Goal: Task Accomplishment & Management: Use online tool/utility

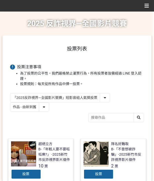
click at [75, 109] on div "「2025反詐視界—全國影片競賽」短影音組人氣獎投票 「2025反詐視界—全國影片競賽」短片組人氣獎投票 作品 - 由新到舊 作品 - 由舊到新 票數 - 由…" at bounding box center [77, 102] width 134 height 19
click at [29, 107] on select "作品 - 由新到舊 作品 - 由舊到新 票數 - 由多到少 票數 - 由少到多" at bounding box center [29, 107] width 39 height 9
select select "vote"
click at [10, 103] on select "作品 - 由新到舊 作品 - 由舊到新 票數 - 由多到少 票數 - 由少到多" at bounding box center [29, 107] width 39 height 9
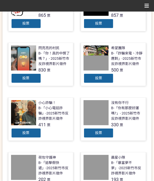
scroll to position [167, 0]
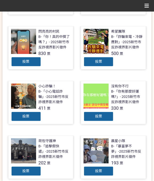
click at [71, 75] on div "閃亮亮的村民 B-「你！真的中獎了嗎？」- 2025新竹市反詐視界影片徵件 830 票 投票" at bounding box center [41, 53] width 73 height 55
click at [95, 65] on div "投票" at bounding box center [99, 62] width 30 height 10
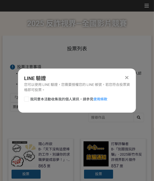
scroll to position [0, 0]
click at [126, 77] on icon at bounding box center [127, 77] width 3 height 5
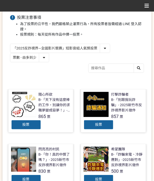
scroll to position [84, 0]
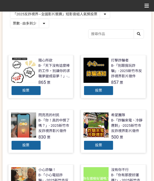
click at [105, 90] on div "投票" at bounding box center [99, 91] width 30 height 10
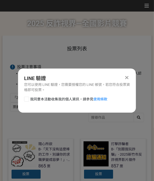
click at [50, 100] on span "我同意本活動收集我的個人資訊，請參見 使用條款" at bounding box center [68, 99] width 77 height 5
click at [28, 100] on input "我同意本活動收集我的個人資訊，請參見 使用條款" at bounding box center [25, 99] width 3 height 3
checkbox input "false"
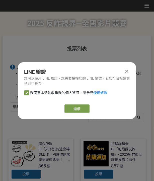
click at [72, 105] on link "繼續" at bounding box center [77, 109] width 25 height 9
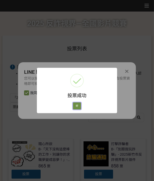
click at [74, 106] on button "好" at bounding box center [77, 106] width 8 height 7
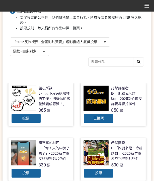
scroll to position [67, 0]
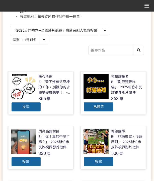
click at [65, 27] on select "「2025反詐視界—全國影片競賽」短影音組人氣獎投票 「2025反詐視界—全國影片競賽」短片組人氣獎投票" at bounding box center [60, 30] width 100 height 9
select select "13146"
click at [10, 26] on select "「2025反詐視界—全國影片競賽」短影音組人氣獎投票 「2025反詐視界—全國影片競賽」短片組人氣獎投票" at bounding box center [60, 30] width 100 height 9
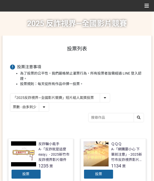
click at [63, 121] on div "「2025反詐視界—全國影片競賽」短影音組人氣獎投票 「2025反詐視界—全國影片競賽」短片組人氣獎投票 作品 - 由新到舊 作品 - 由舊到新 票數 - 由…" at bounding box center [77, 108] width 134 height 30
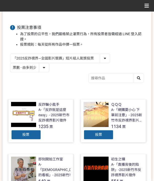
scroll to position [50, 0]
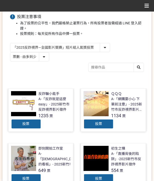
click at [27, 125] on span "投票" at bounding box center [26, 124] width 7 height 4
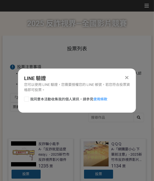
click at [53, 97] on span "我同意本活動收集我的個人資訊，請參見 使用條款" at bounding box center [68, 99] width 77 height 5
click at [28, 98] on input "我同意本活動收集我的個人資訊，請參見 使用條款" at bounding box center [25, 99] width 3 height 3
checkbox input "false"
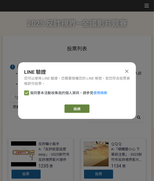
click at [80, 109] on link "繼續" at bounding box center [77, 109] width 25 height 9
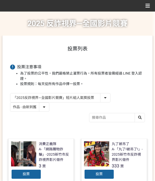
select select "13146"
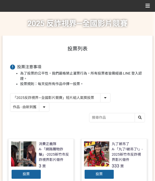
click at [26, 108] on select "作品 - 由新到舊 作品 - 由舊到新 票數 - 由多到少 票數 - 由少到多" at bounding box center [29, 107] width 39 height 9
select select "vote"
click at [10, 103] on select "作品 - 由新到舊 作品 - 由舊到新 票數 - 由多到少 票數 - 由少到多" at bounding box center [29, 107] width 39 height 9
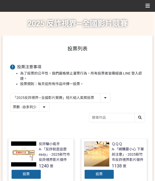
click at [74, 110] on div "「2025反詐視界—全國影片競賽」短影音組人氣獎投票 「2025反詐視界—全國影片競賽」短片組人氣獎投票 作品 - 由新到舊 作品 - 由舊到新 票數 - 由…" at bounding box center [77, 102] width 135 height 19
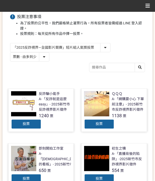
scroll to position [33, 0]
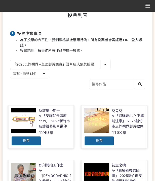
click at [98, 141] on span "投票" at bounding box center [99, 141] width 7 height 4
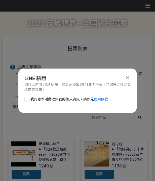
scroll to position [0, 0]
click at [46, 97] on span "我同意本活動收集我的個人資訊，請參見 使用條款" at bounding box center [68, 99] width 77 height 5
click at [28, 98] on input "我同意本活動收集我的個人資訊，請參見 使用條款" at bounding box center [26, 99] width 3 height 3
checkbox input "false"
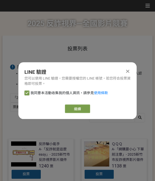
click at [86, 114] on div "LINE 驗證 您可以使用 LINE 驗證，您需要授權您的 LINE 帳號，若您符合投票資格即可投票。 我同意本活動收集我的個人資訊，請參見 使用條款 繼續" at bounding box center [77, 90] width 118 height 57
click at [85, 111] on link "繼續" at bounding box center [77, 109] width 25 height 9
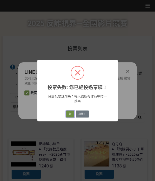
click at [72, 112] on button "好" at bounding box center [70, 114] width 8 height 7
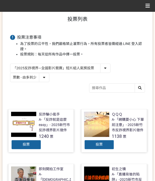
scroll to position [32, 0]
